Goal: Check status: Check status

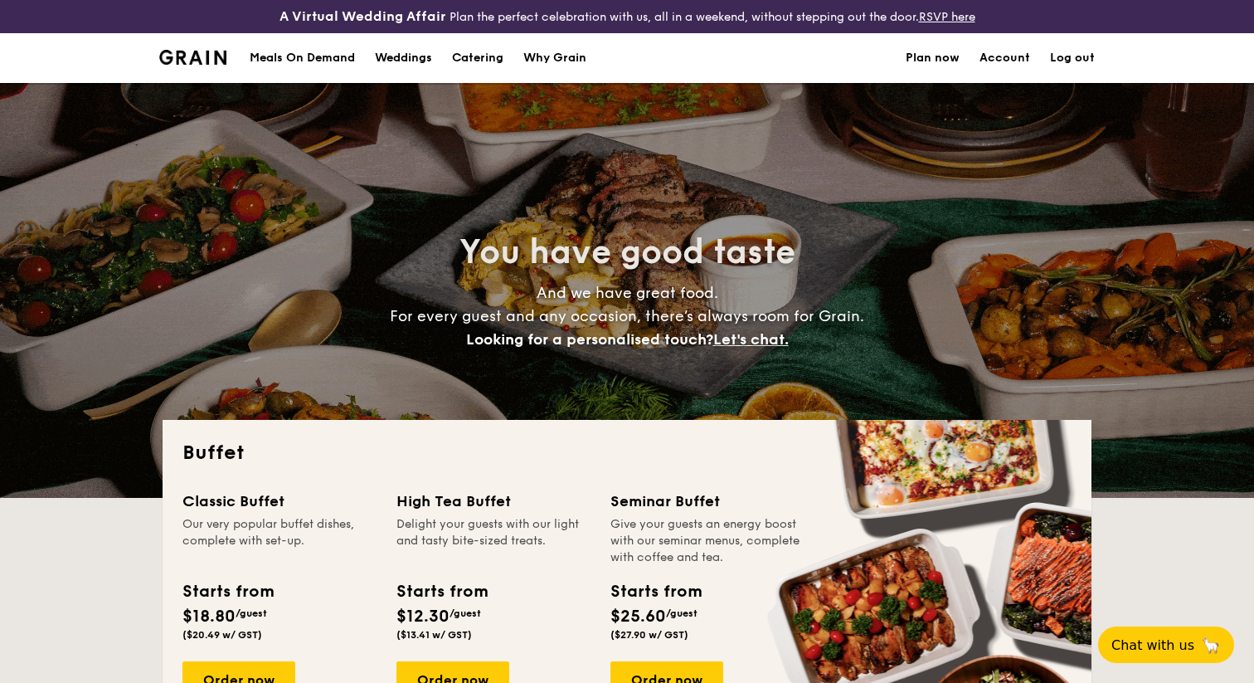
select select
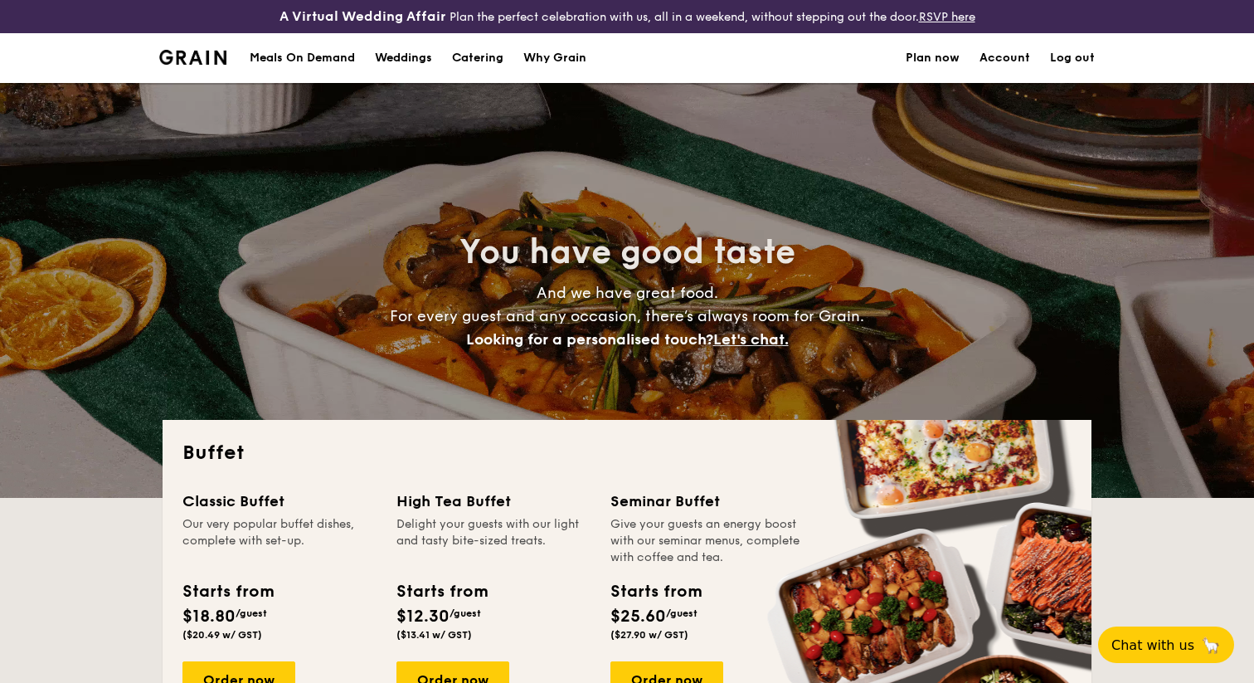
click at [1010, 56] on link "Account" at bounding box center [1004, 58] width 51 height 50
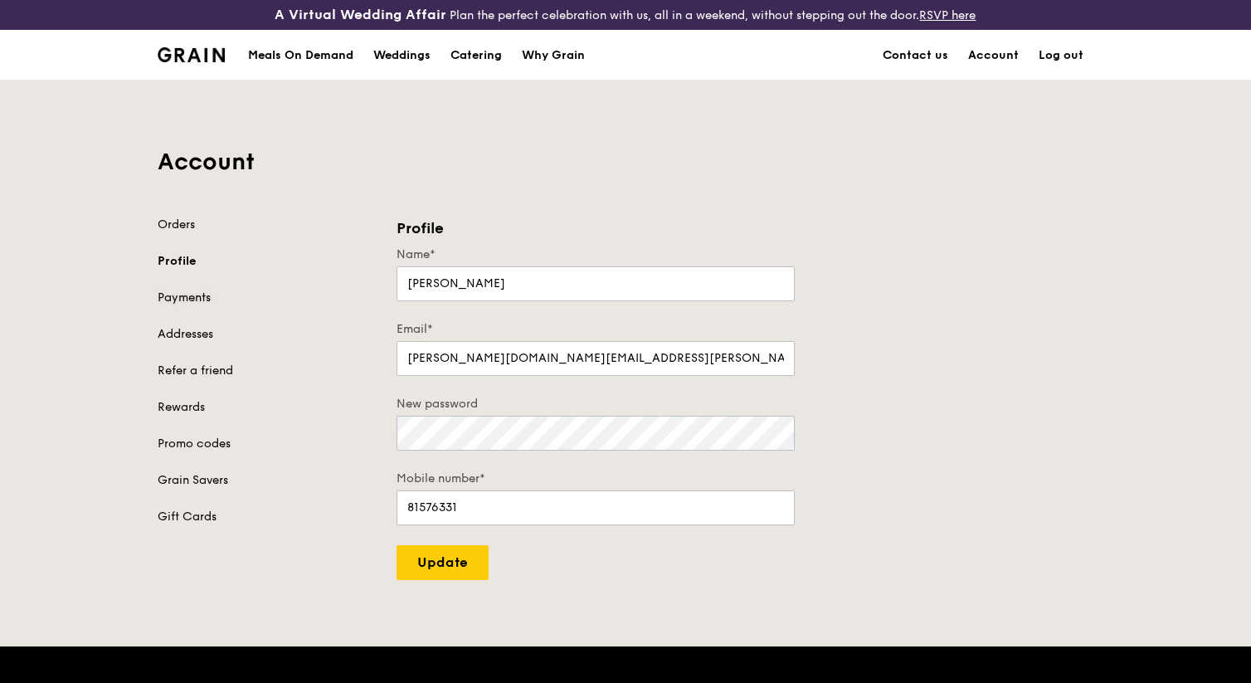
click at [221, 303] on link "Payments" at bounding box center [267, 297] width 219 height 17
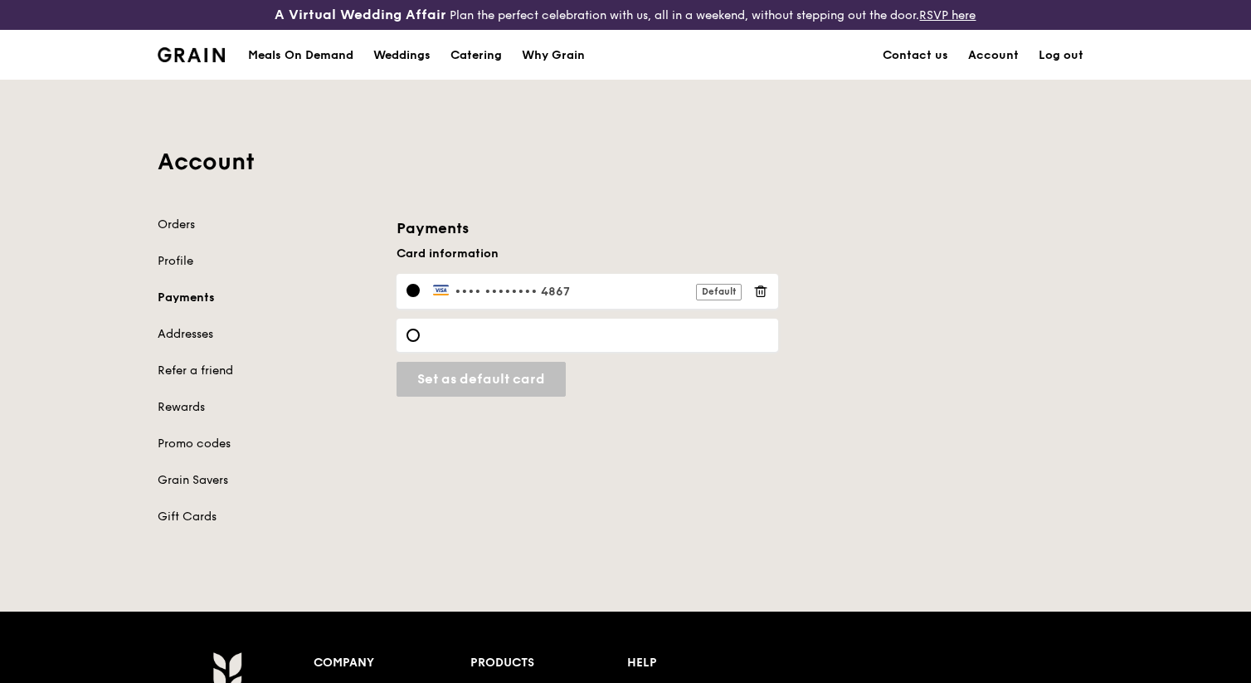
click at [192, 232] on div "Orders Profile Payments Addresses Refer a friend Rewards Promo codes Grain Save…" at bounding box center [267, 370] width 219 height 309
click at [192, 228] on link "Orders" at bounding box center [267, 224] width 219 height 17
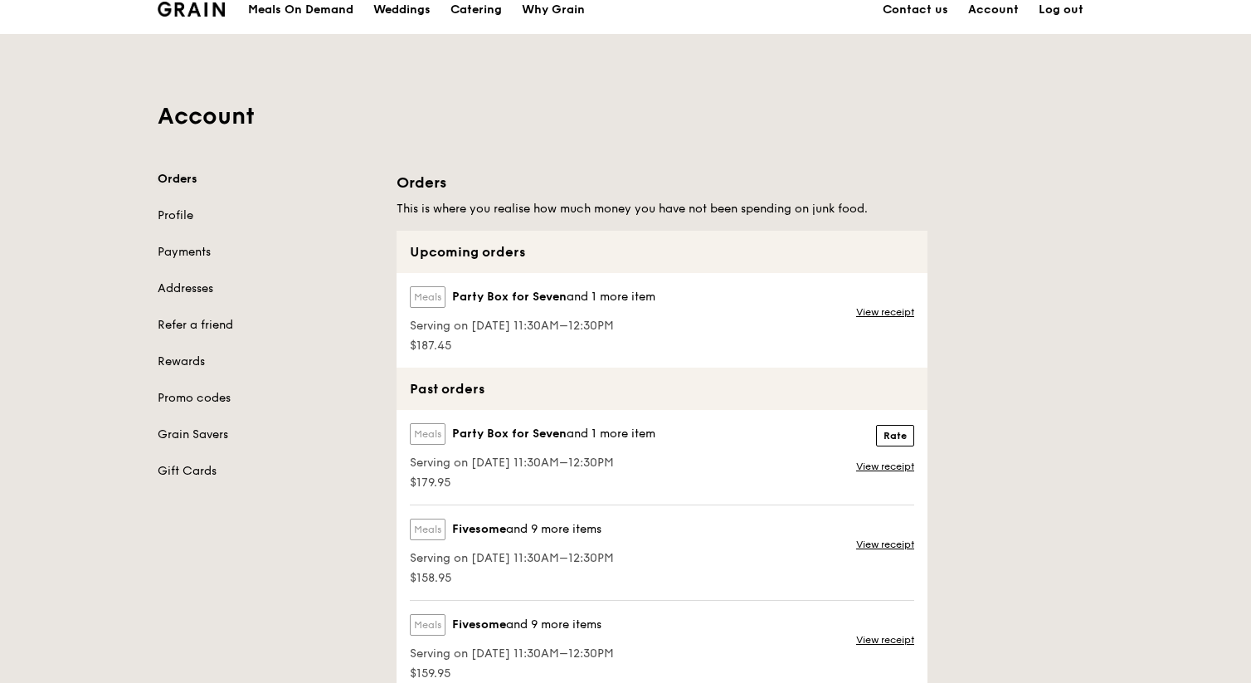
scroll to position [61, 0]
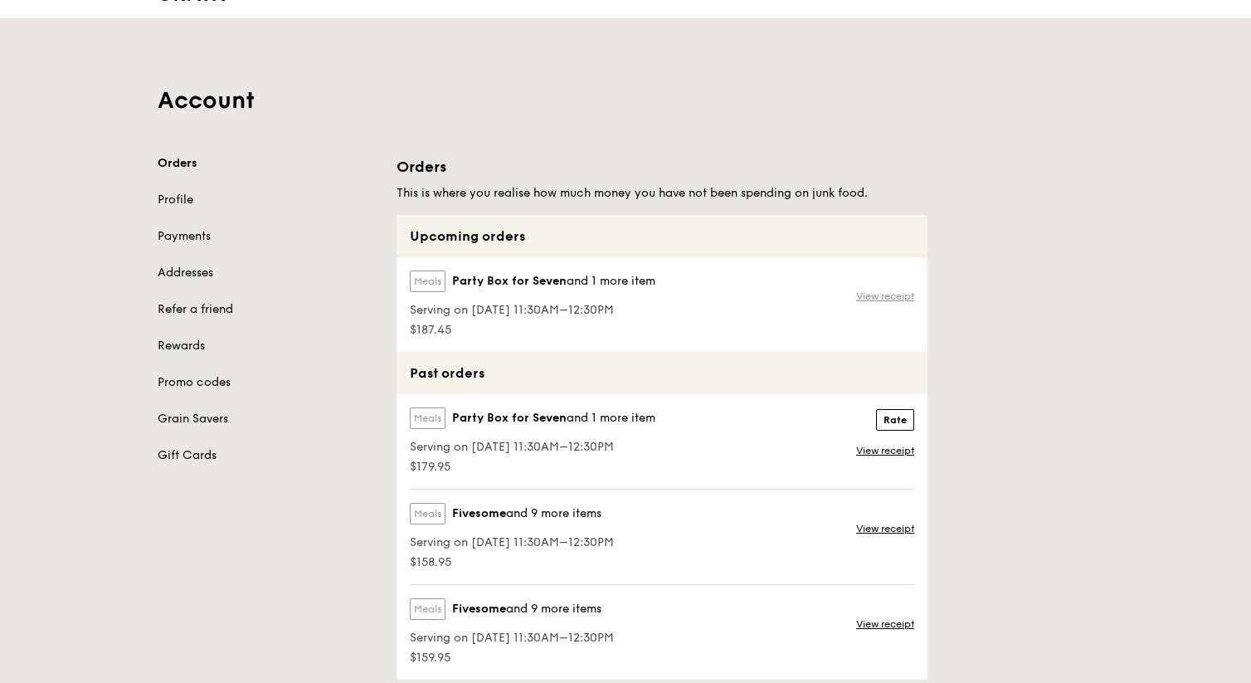
click at [882, 297] on link "View receipt" at bounding box center [885, 295] width 58 height 13
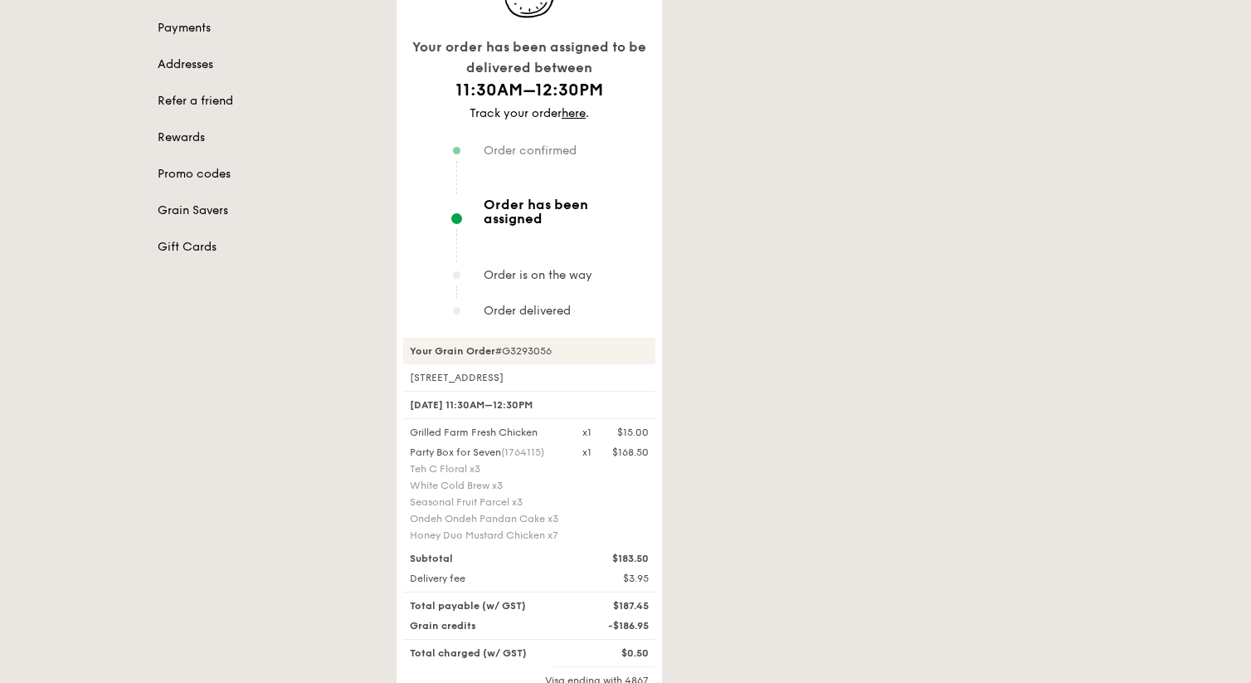
scroll to position [272, 0]
click at [487, 526] on div "Honey Duo Mustard Chicken x7" at bounding box center [486, 532] width 153 height 13
click at [596, 481] on div "Party Box for Seven (1764115) Teh C Floral x3 White Cold Brew x3 Seasonal Fruit…" at bounding box center [529, 493] width 259 height 100
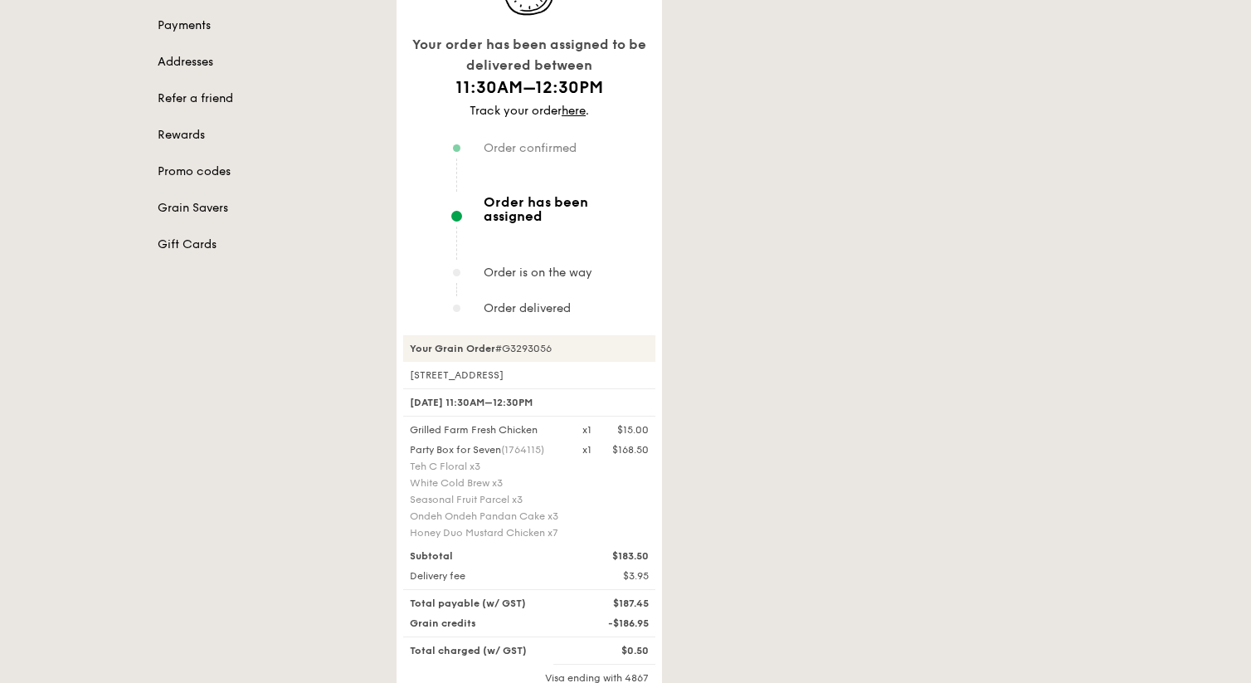
scroll to position [61, 0]
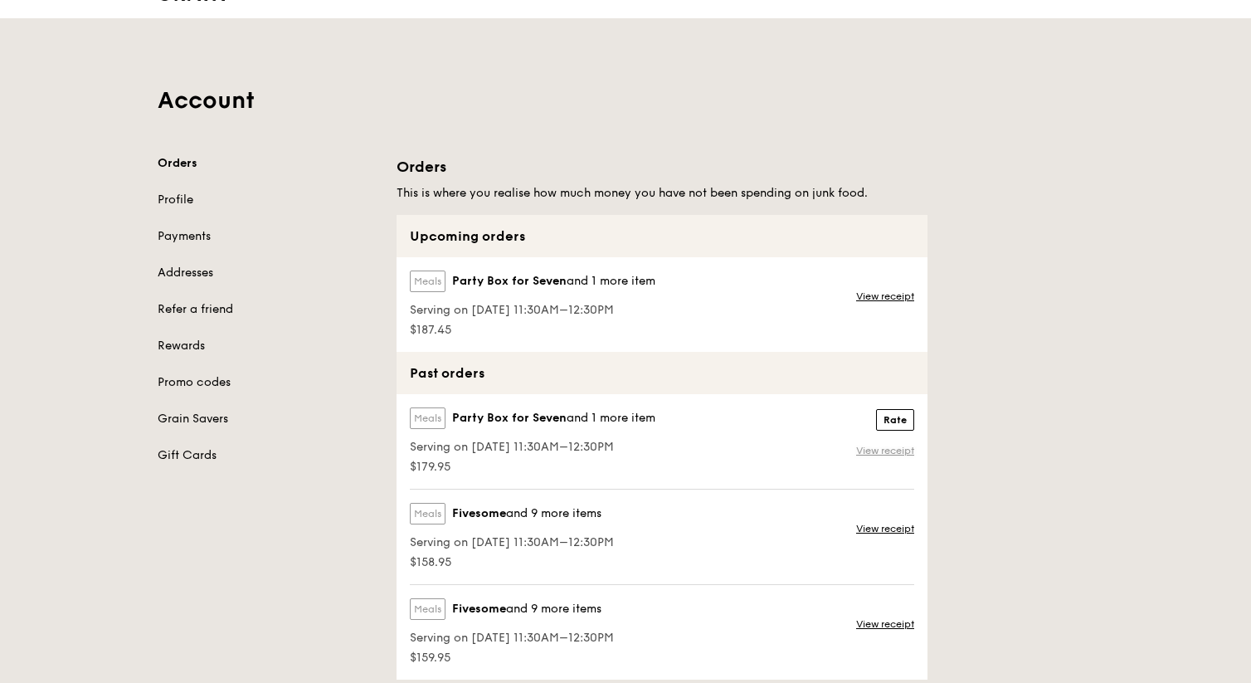
click at [872, 452] on link "View receipt" at bounding box center [885, 450] width 58 height 13
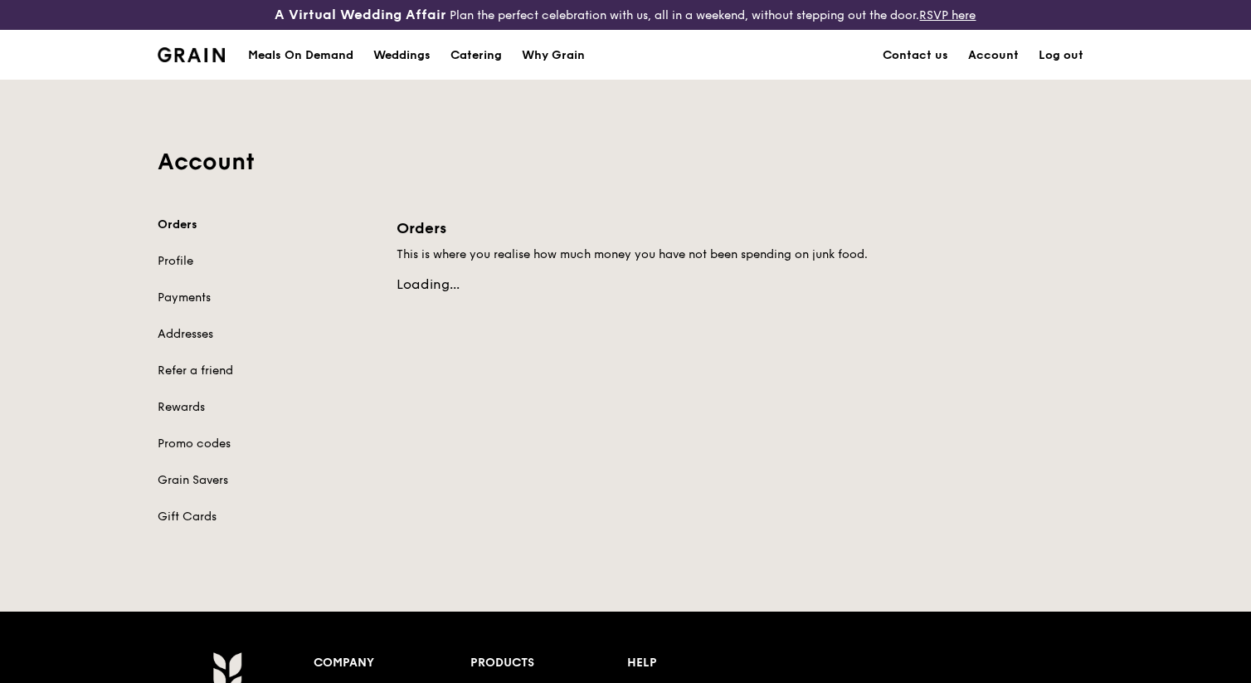
scroll to position [61, 0]
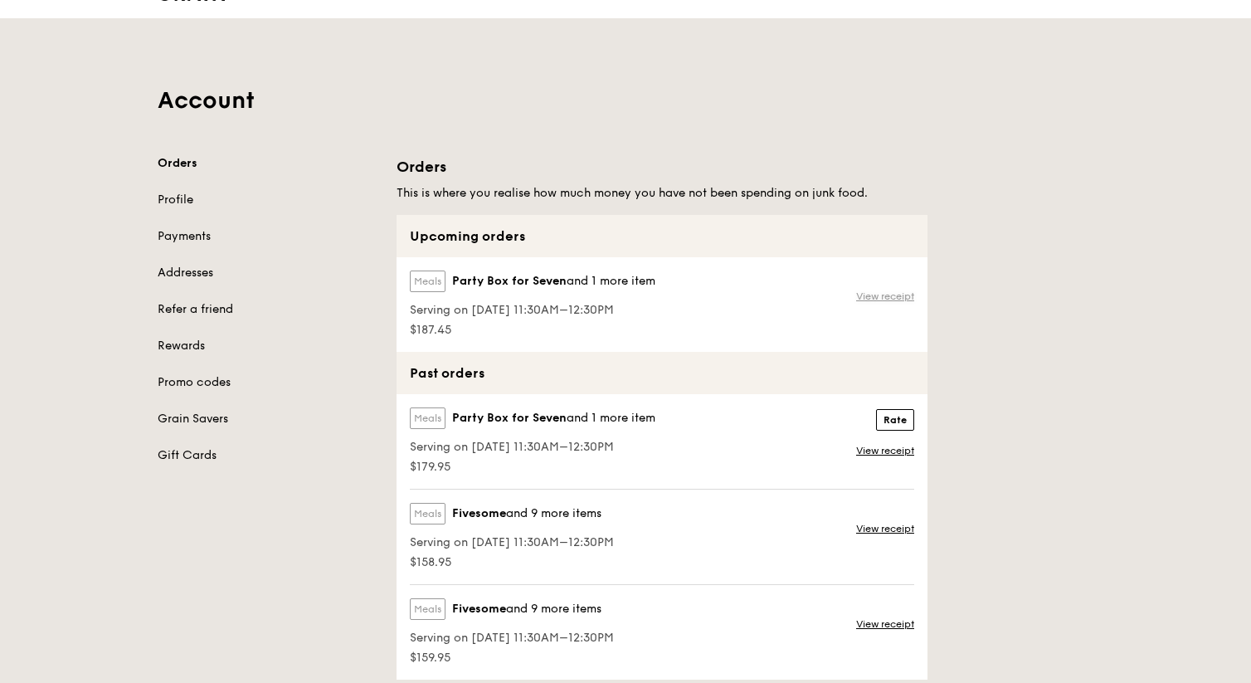
click at [889, 294] on link "View receipt" at bounding box center [885, 295] width 58 height 13
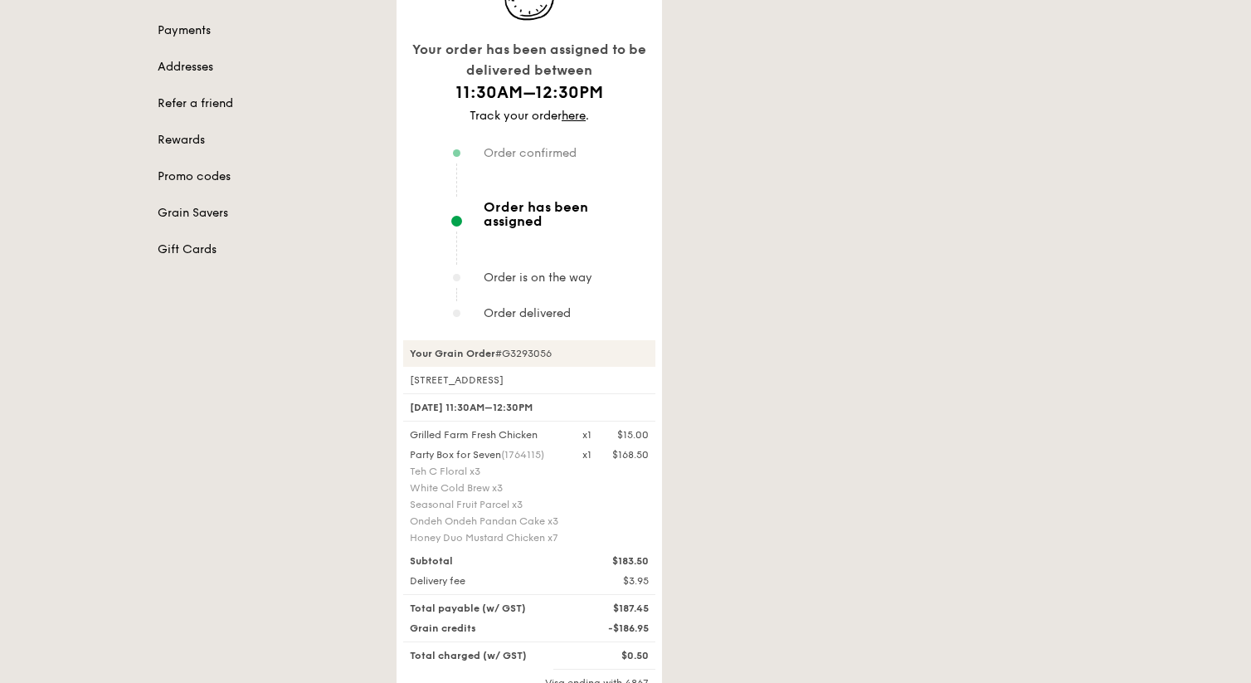
scroll to position [270, 0]
